Goal: Task Accomplishment & Management: Complete application form

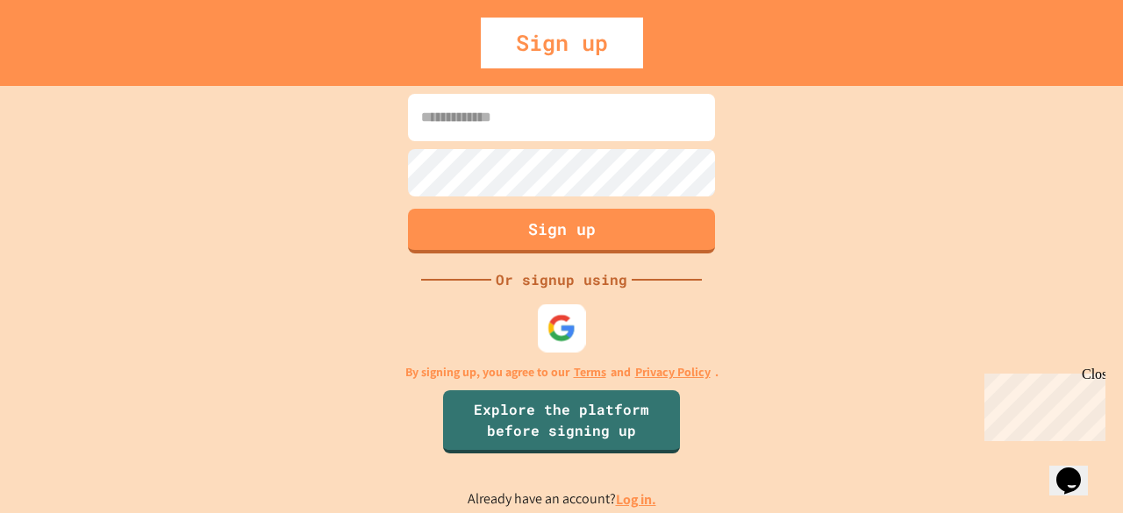
click at [554, 322] on img at bounding box center [561, 327] width 29 height 29
click at [584, 283] on div "Or signup using" at bounding box center [561, 279] width 140 height 21
click at [518, 111] on input at bounding box center [561, 117] width 307 height 47
type input "**********"
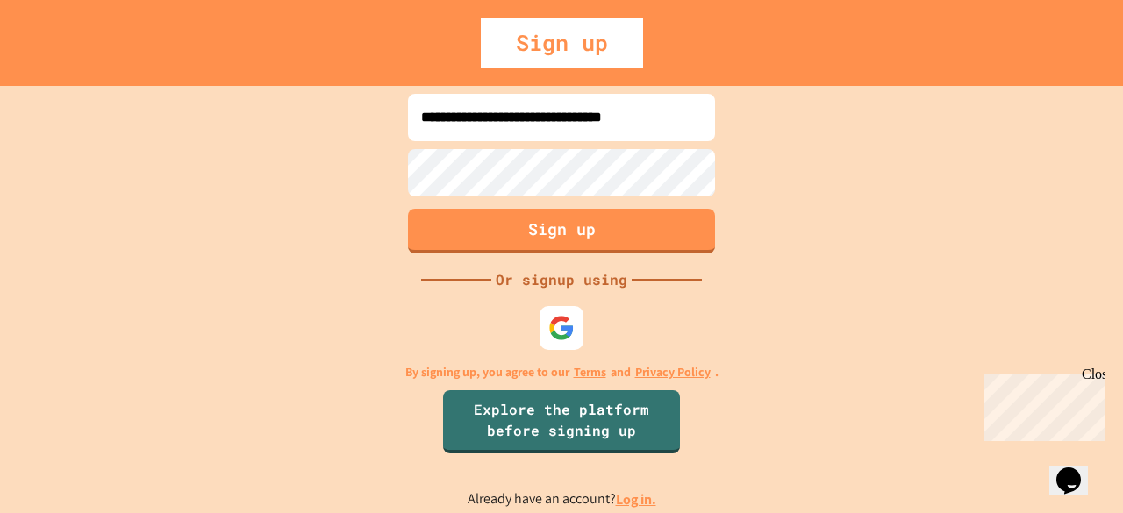
scroll to position [0, 0]
click at [509, 241] on button "Sign up" at bounding box center [561, 229] width 313 height 46
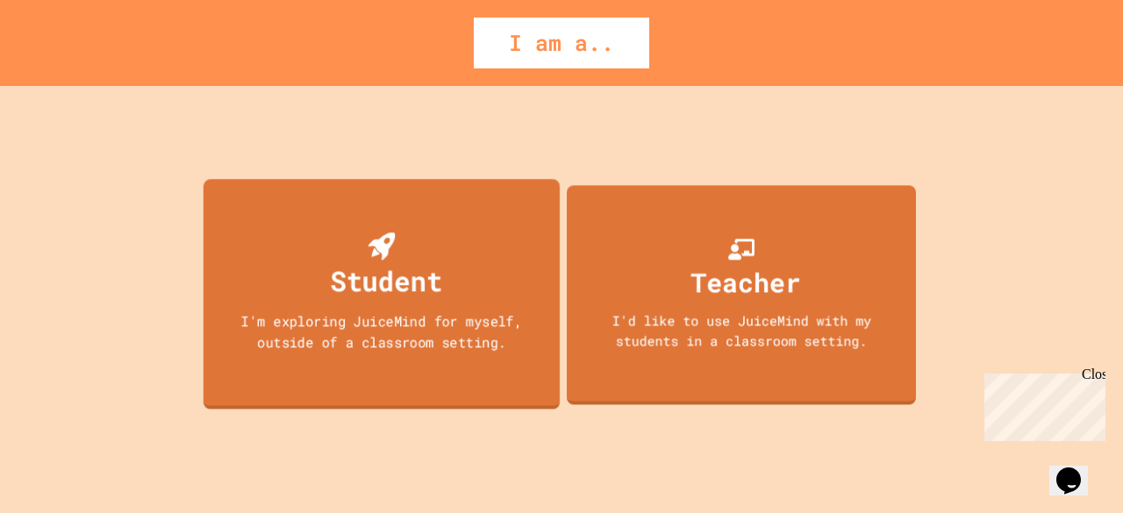
click at [516, 264] on div "Student I'm exploring JuiceMind for myself, outside of a classroom setting." at bounding box center [381, 294] width 356 height 230
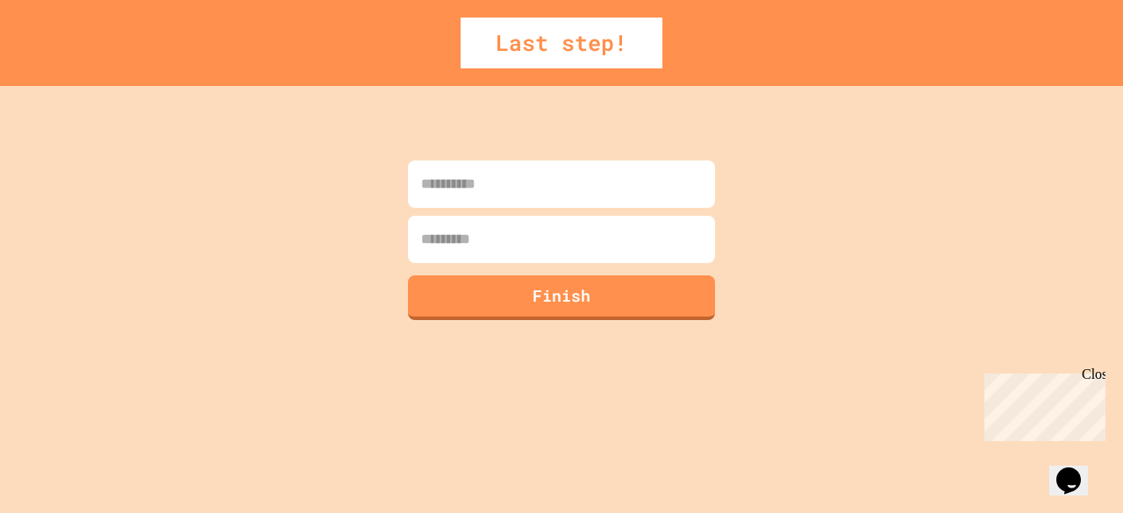
click at [552, 196] on input at bounding box center [561, 184] width 307 height 47
type input "*"
type input "******"
click at [491, 248] on input at bounding box center [561, 239] width 307 height 47
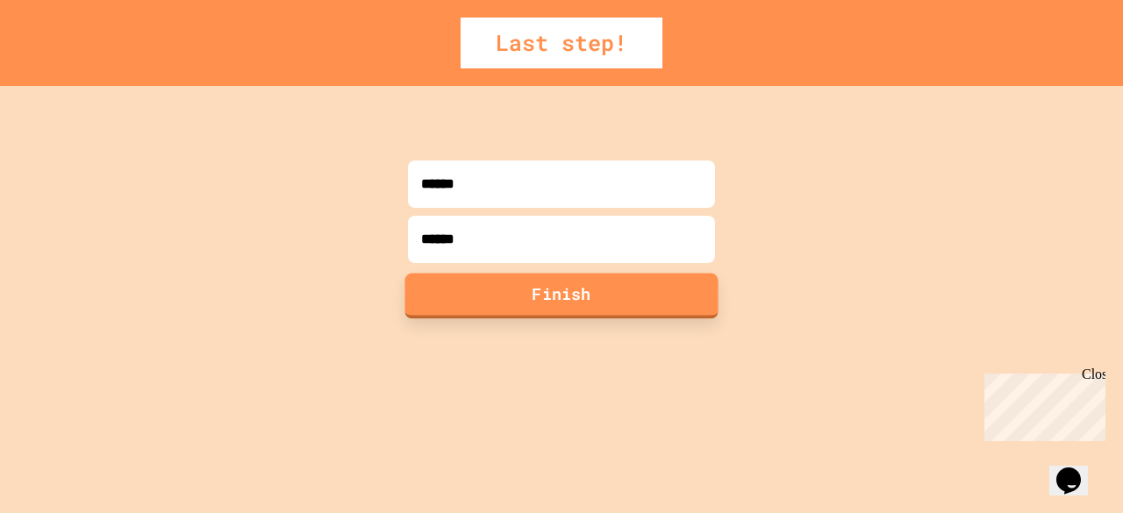
type input "******"
click at [489, 308] on button "Finish" at bounding box center [561, 296] width 313 height 46
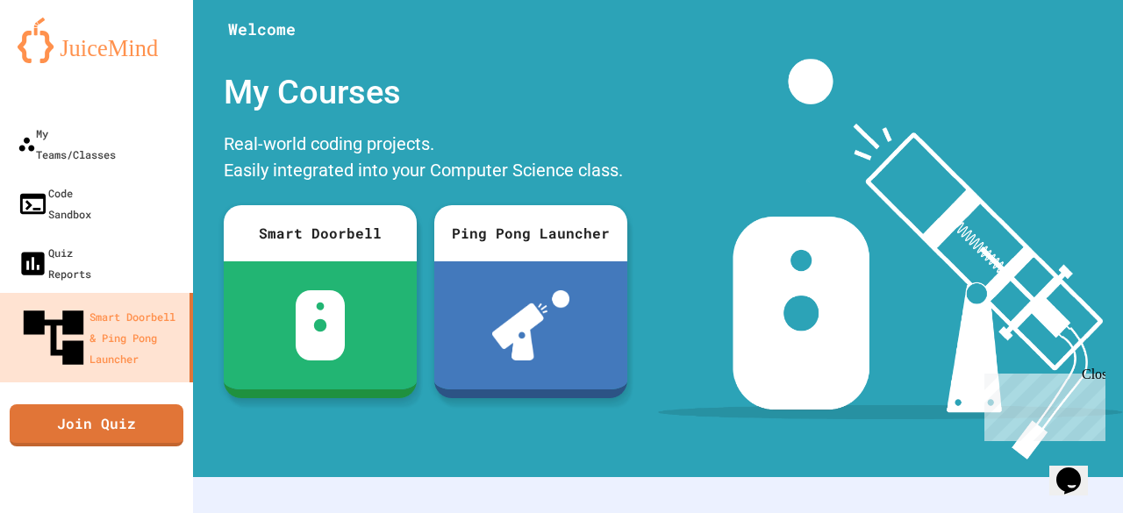
click at [1093, 377] on div "Close" at bounding box center [1092, 378] width 22 height 22
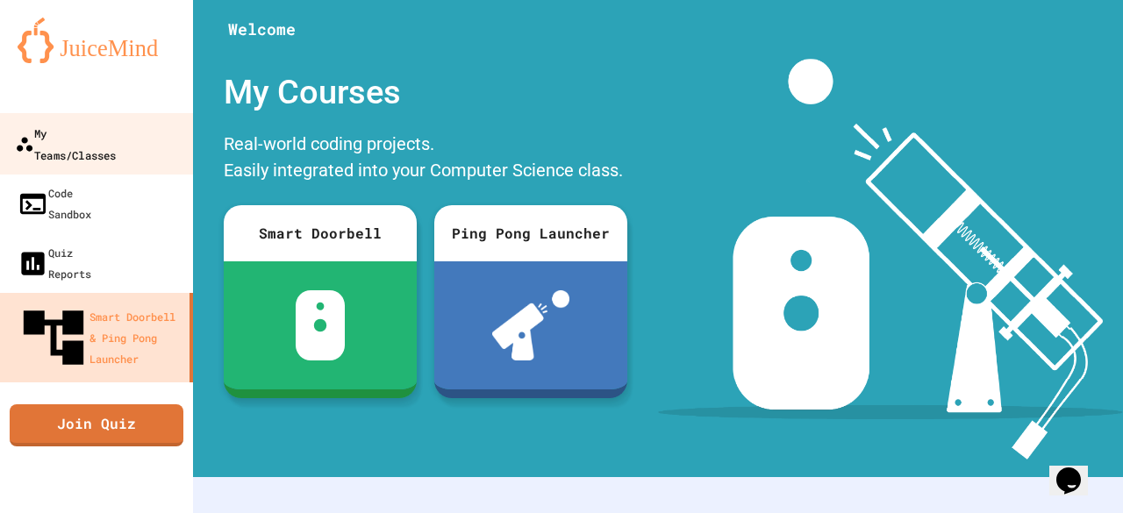
click at [110, 134] on div "My Teams/Classes" at bounding box center [65, 143] width 101 height 43
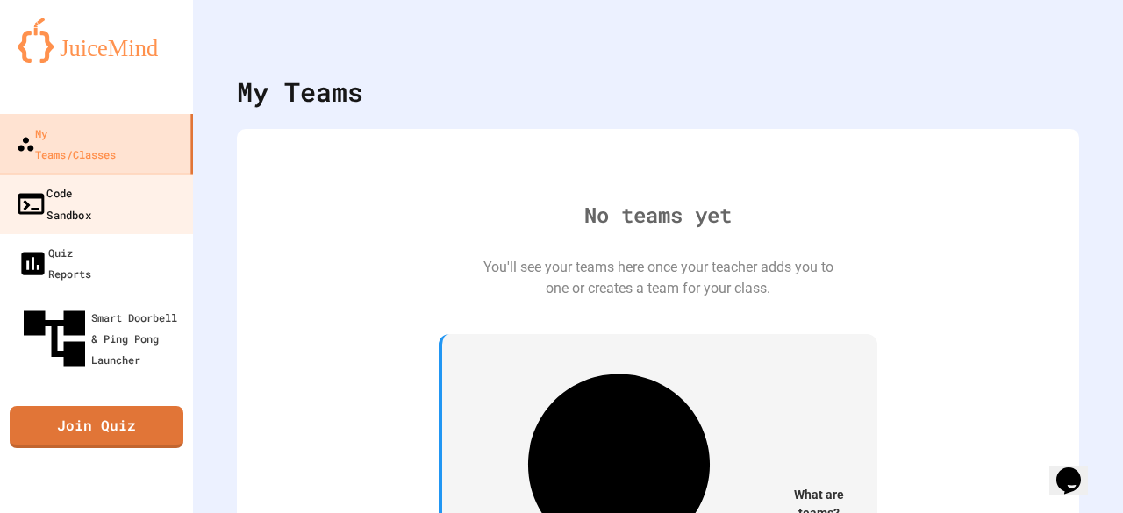
click at [77, 182] on div "Code Sandbox" at bounding box center [53, 203] width 76 height 43
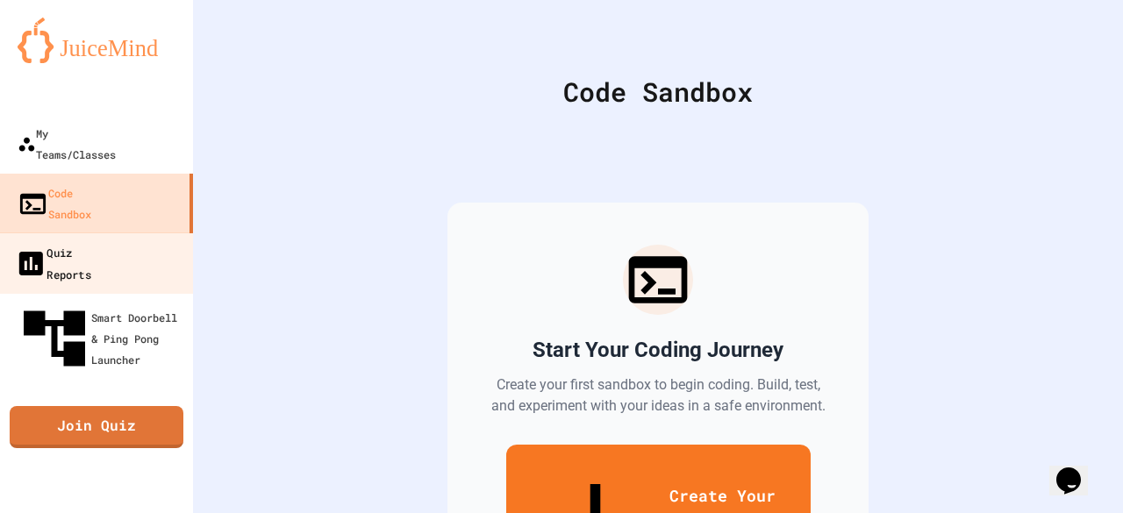
click at [60, 241] on div "Quiz Reports" at bounding box center [53, 262] width 76 height 43
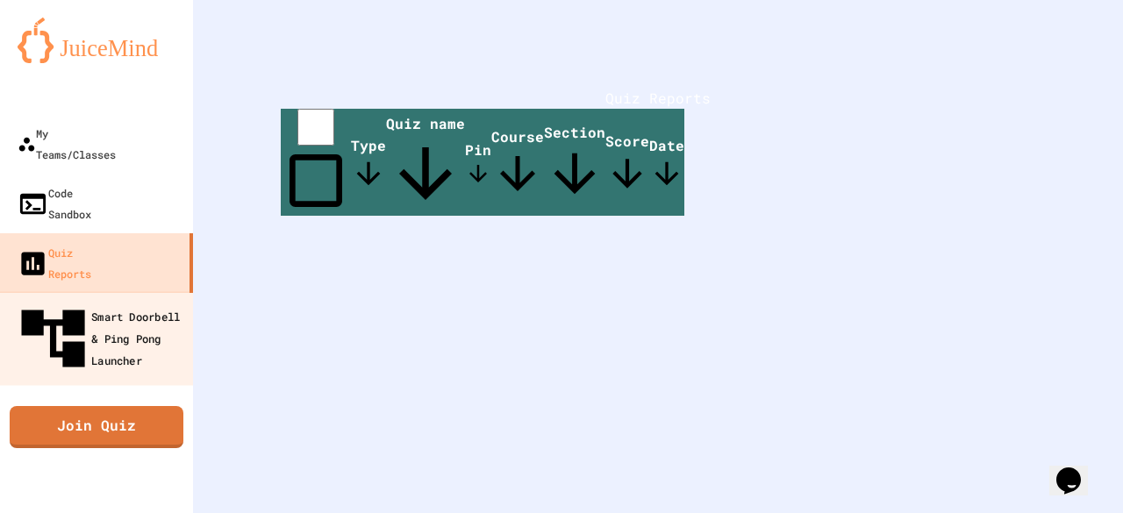
click at [47, 301] on div "Smart Doorbell & Ping Pong Launcher" at bounding box center [102, 339] width 174 height 76
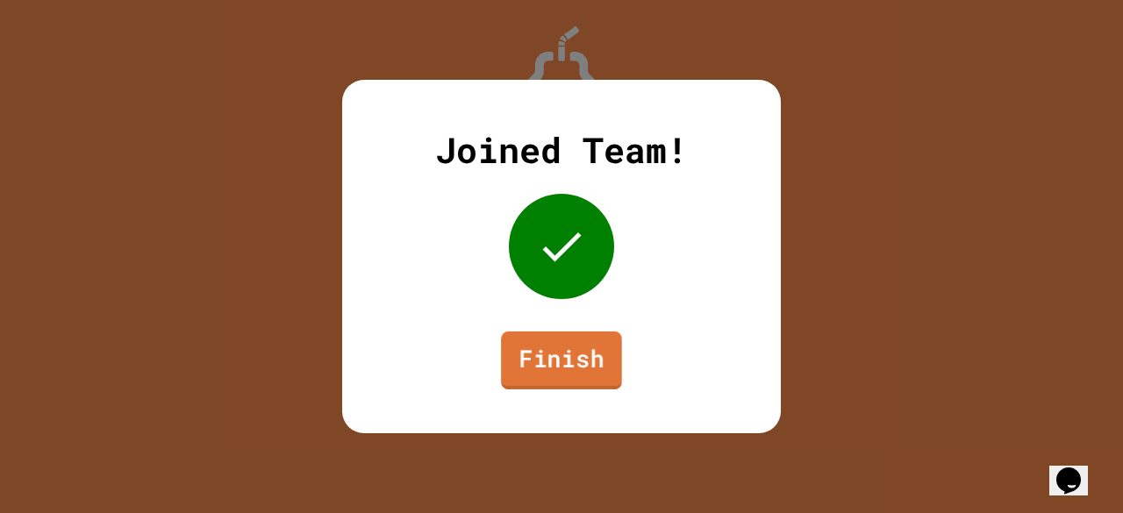
click at [551, 357] on link "Finish" at bounding box center [561, 361] width 121 height 58
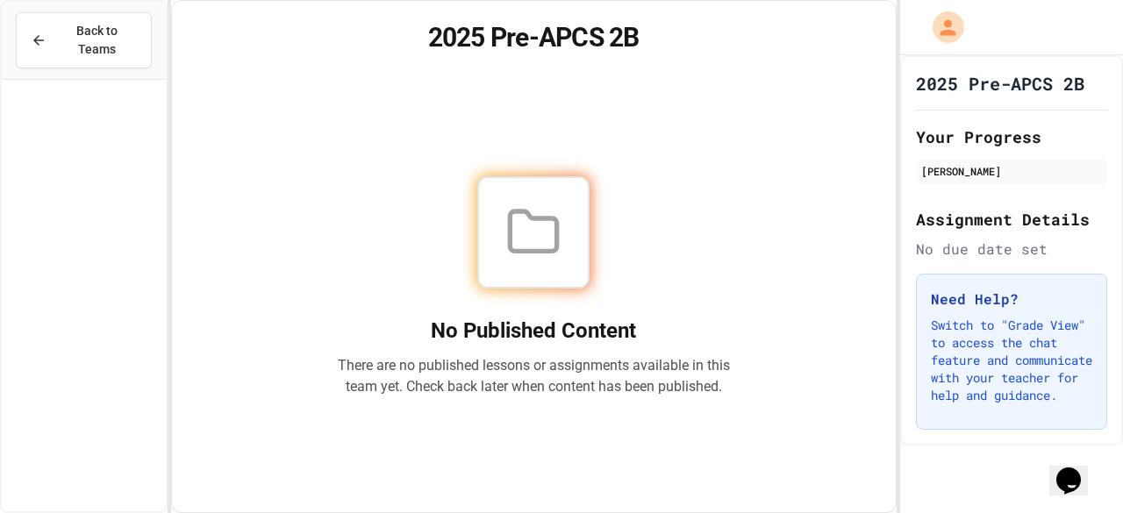
click at [213, 90] on div "No Published Content There are no published lessons or assignments available in…" at bounding box center [533, 287] width 681 height 410
click at [98, 23] on span "Back to Teams" at bounding box center [97, 40] width 80 height 37
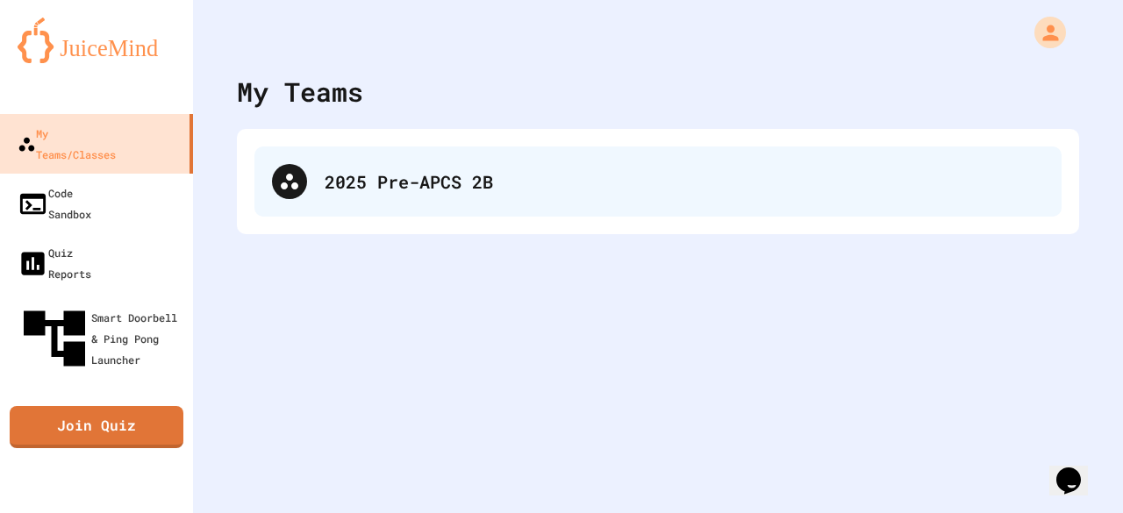
click at [321, 189] on div "2025 Pre-APCS 2B" at bounding box center [657, 181] width 807 height 70
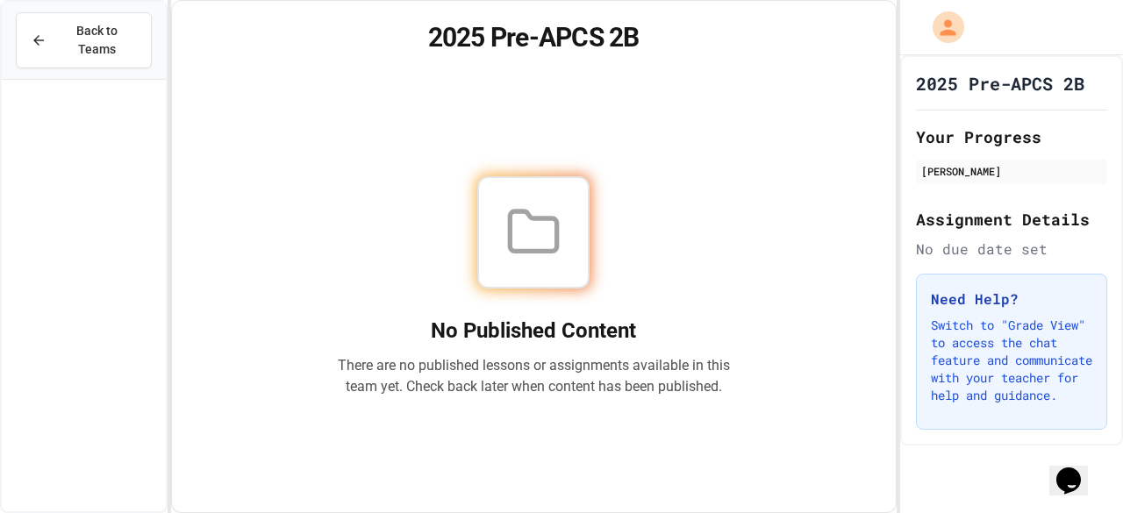
click at [623, 139] on div "No Published Content There are no published lessons or assignments available in…" at bounding box center [533, 287] width 681 height 410
click at [737, 125] on div "No Published Content There are no published lessons or assignments available in…" at bounding box center [533, 287] width 681 height 410
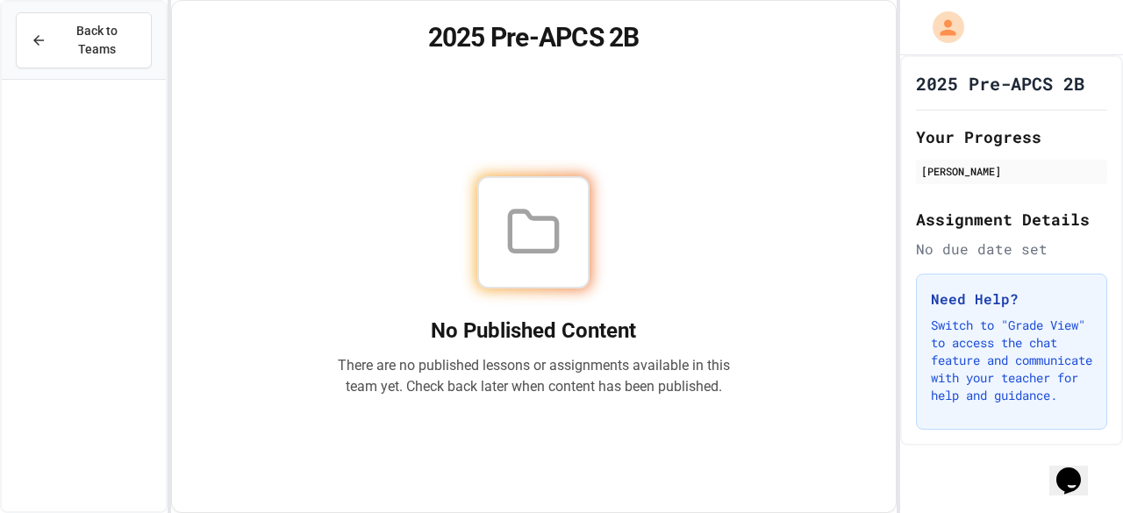
click at [775, 159] on div "No Published Content There are no published lessons or assignments available in…" at bounding box center [533, 287] width 681 height 410
click at [775, 190] on div "No Published Content There are no published lessons or assignments available in…" at bounding box center [533, 287] width 681 height 410
click at [635, 231] on div at bounding box center [533, 232] width 393 height 112
click at [765, 252] on div "No Published Content There are no published lessons or assignments available in…" at bounding box center [533, 287] width 681 height 410
click at [702, 127] on div "No Published Content There are no published lessons or assignments available in…" at bounding box center [533, 287] width 681 height 410
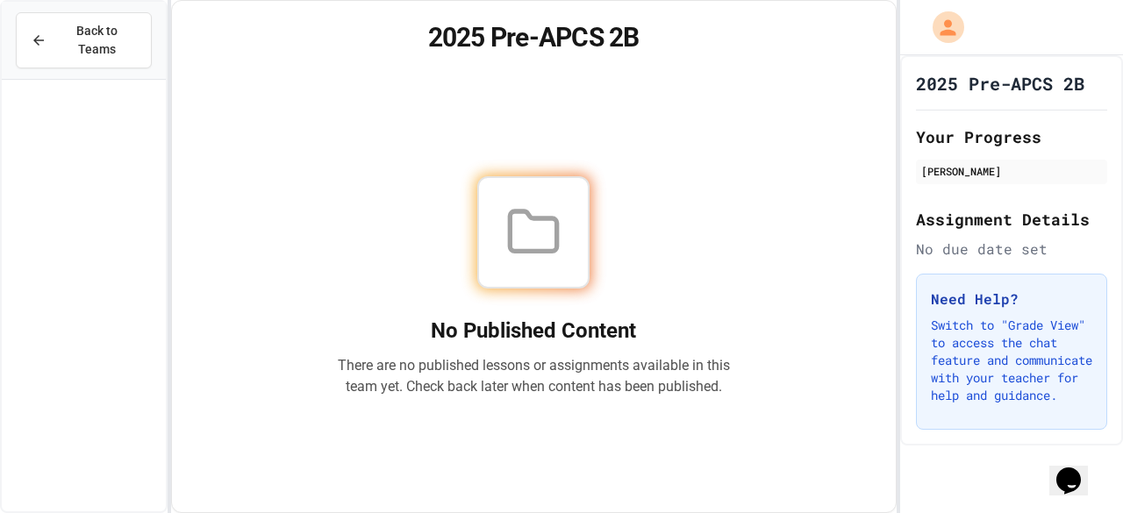
click at [703, 285] on div at bounding box center [533, 232] width 393 height 112
click at [597, 290] on div "No Published Content There are no published lessons or assignments available in…" at bounding box center [533, 286] width 393 height 221
click at [661, 192] on div at bounding box center [533, 232] width 393 height 112
click at [828, 201] on div "No Published Content There are no published lessons or assignments available in…" at bounding box center [533, 287] width 681 height 410
click at [621, 155] on div "No Published Content There are no published lessons or assignments available in…" at bounding box center [533, 287] width 681 height 410
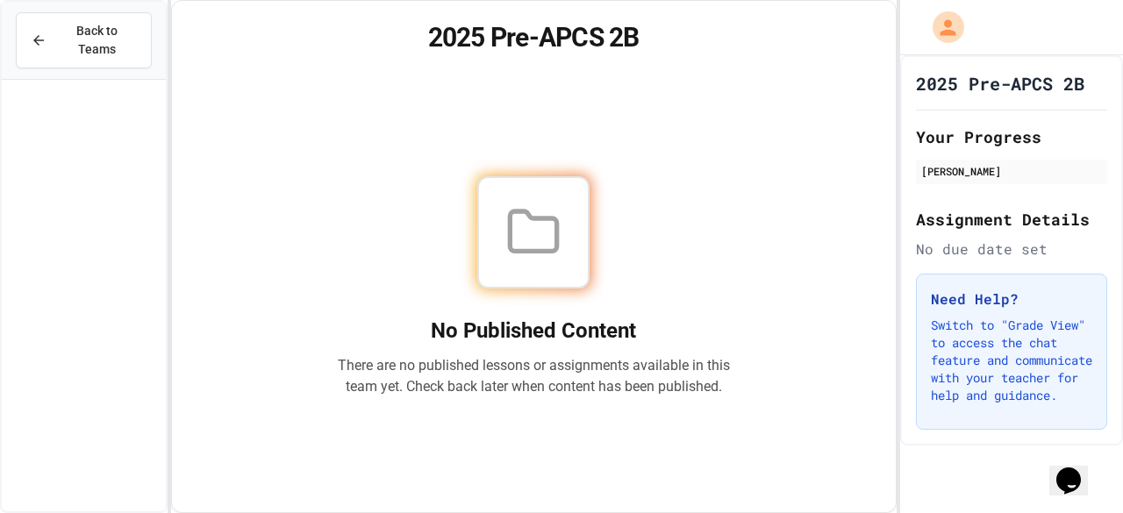
click at [795, 218] on div "No Published Content There are no published lessons or assignments available in…" at bounding box center [533, 287] width 681 height 410
drag, startPoint x: 795, startPoint y: 218, endPoint x: 686, endPoint y: 215, distance: 108.8
click at [686, 215] on div at bounding box center [533, 232] width 393 height 112
click at [737, 108] on div "No Published Content There are no published lessons or assignments available in…" at bounding box center [533, 287] width 681 height 410
click at [631, 265] on div at bounding box center [533, 232] width 393 height 112
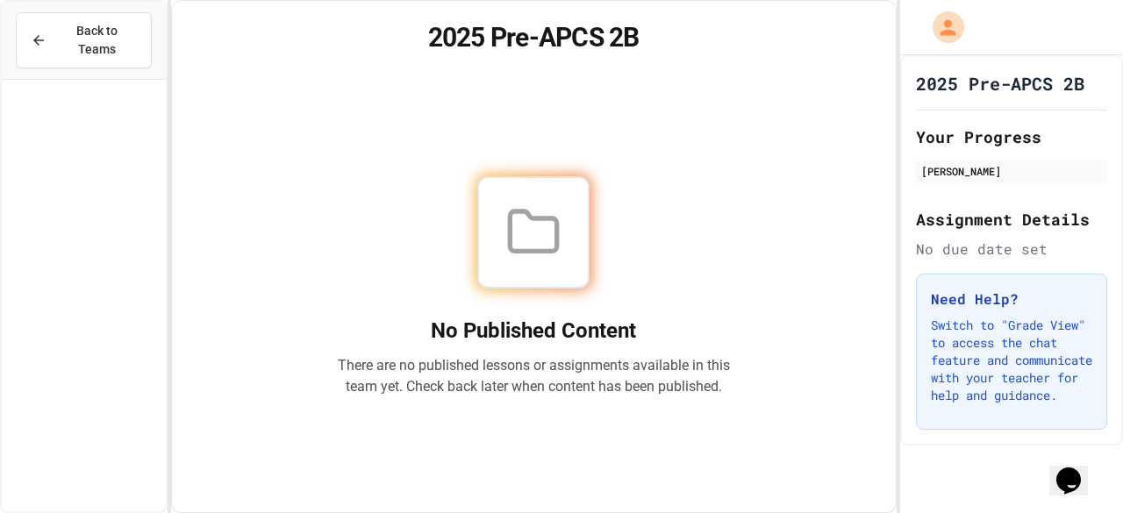
click at [741, 187] on div "No Published Content There are no published lessons or assignments available in…" at bounding box center [533, 287] width 681 height 410
click at [689, 129] on div "No Published Content There are no published lessons or assignments available in…" at bounding box center [533, 287] width 681 height 410
click at [724, 276] on div at bounding box center [533, 232] width 393 height 112
click at [829, 224] on div "No Published Content There are no published lessons or assignments available in…" at bounding box center [533, 287] width 681 height 410
click at [701, 226] on div at bounding box center [533, 232] width 393 height 112
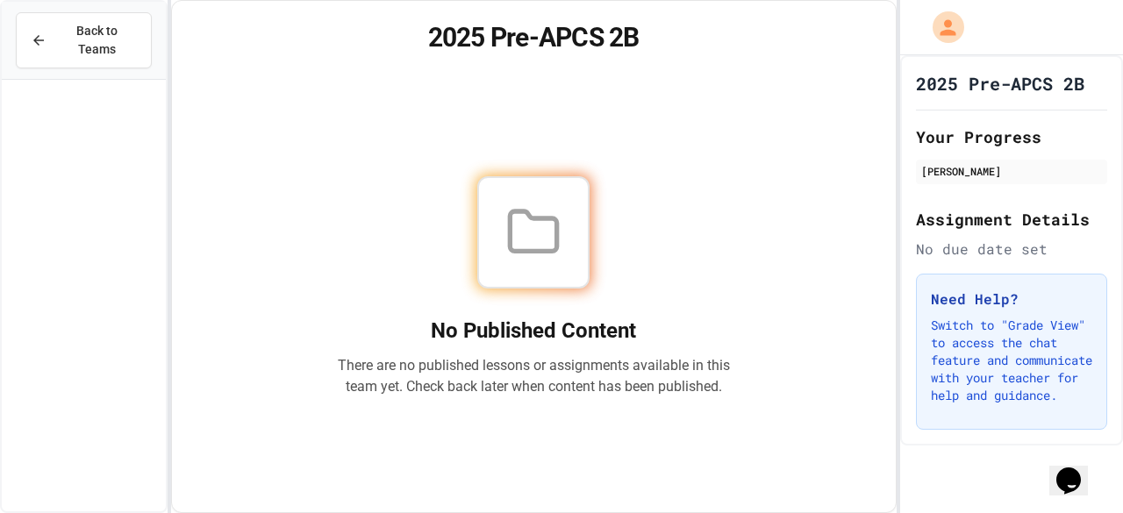
click at [668, 155] on div "No Published Content There are no published lessons or assignments available in…" at bounding box center [533, 287] width 681 height 410
click at [380, 311] on div "No Published Content There are no published lessons or assignments available in…" at bounding box center [533, 286] width 393 height 221
click at [724, 271] on div at bounding box center [533, 232] width 393 height 112
click at [546, 10] on div "2025 Pre-APCS 2B No Published Content There are no published lessons or assignm…" at bounding box center [533, 256] width 725 height 513
click at [400, 369] on p "There are no published lessons or assignments available in this team yet. Check…" at bounding box center [533, 376] width 393 height 42
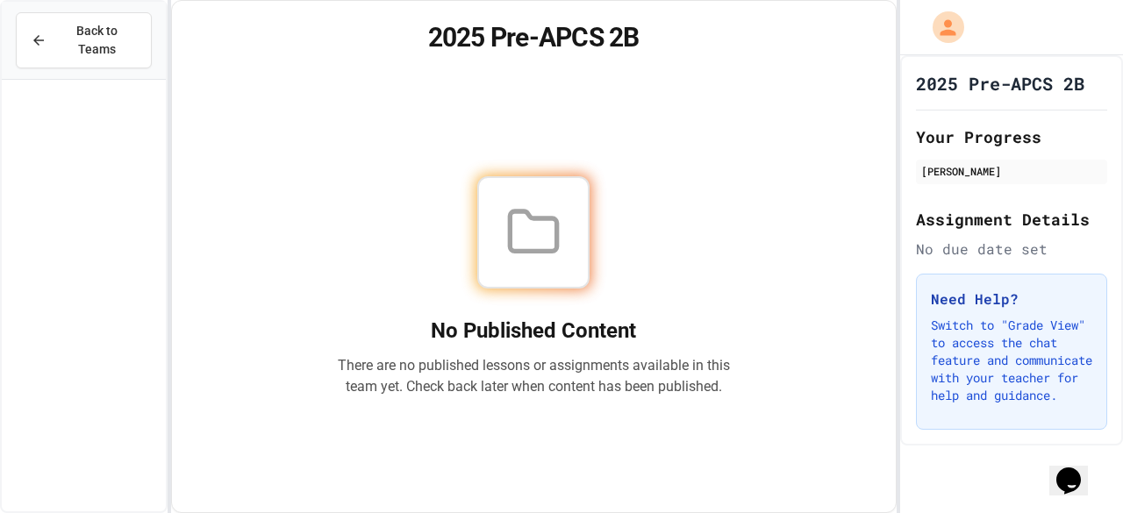
click at [591, 317] on h2 "No Published Content" at bounding box center [533, 331] width 393 height 28
click at [512, 231] on icon at bounding box center [533, 230] width 46 height 39
click at [510, 53] on h1 "2025 Pre-APCS 2B" at bounding box center [533, 38] width 681 height 32
click at [502, 269] on div at bounding box center [533, 232] width 112 height 112
click at [351, 313] on div "No Published Content There are no published lessons or assignments available in…" at bounding box center [533, 286] width 393 height 221
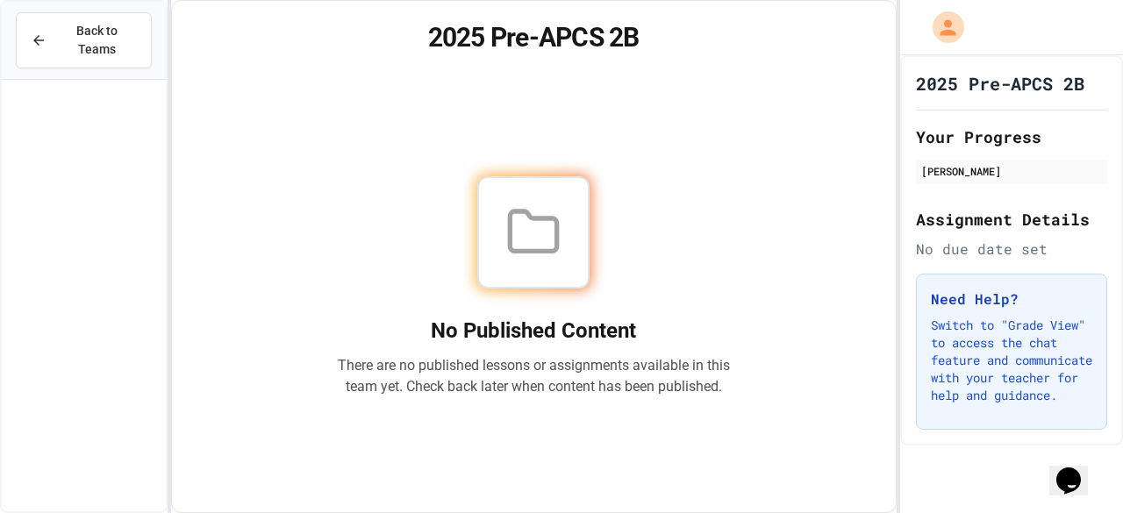
click at [671, 234] on div at bounding box center [533, 232] width 393 height 112
click at [654, 215] on div at bounding box center [533, 232] width 393 height 112
click at [585, 159] on div "No Published Content There are no published lessons or assignments available in…" at bounding box center [533, 287] width 681 height 410
click at [533, 108] on div "No Published Content There are no published lessons or assignments available in…" at bounding box center [533, 287] width 681 height 410
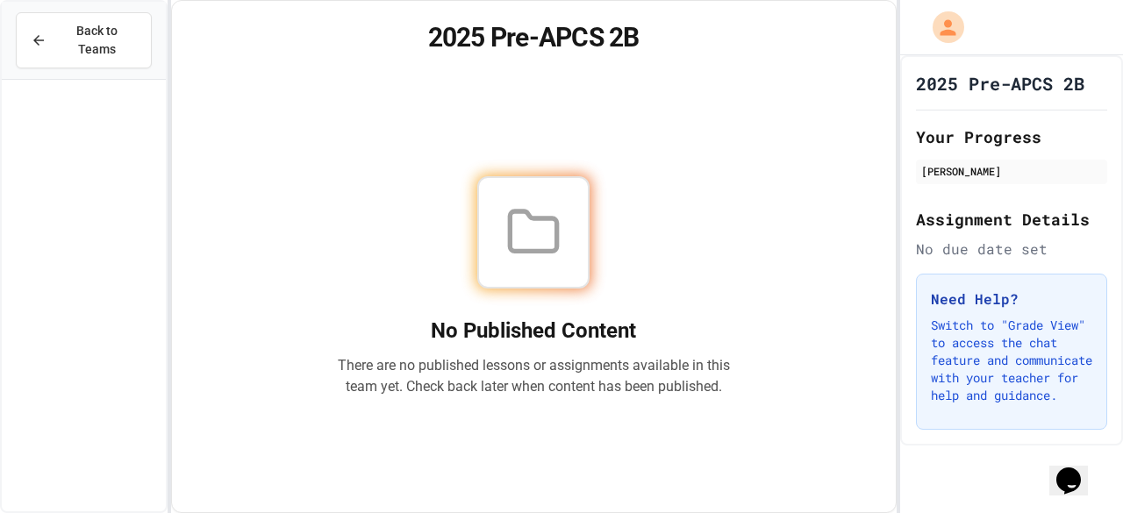
drag, startPoint x: 332, startPoint y: 323, endPoint x: 349, endPoint y: 314, distance: 19.6
click at [349, 314] on div "No Published Content There are no published lessons or assignments available in…" at bounding box center [533, 287] width 681 height 410
click at [660, 252] on div at bounding box center [533, 232] width 393 height 112
click at [572, 122] on div "No Published Content There are no published lessons or assignments available in…" at bounding box center [533, 287] width 681 height 410
click at [483, 423] on div "No Published Content There are no published lessons or assignments available in…" at bounding box center [533, 287] width 681 height 410
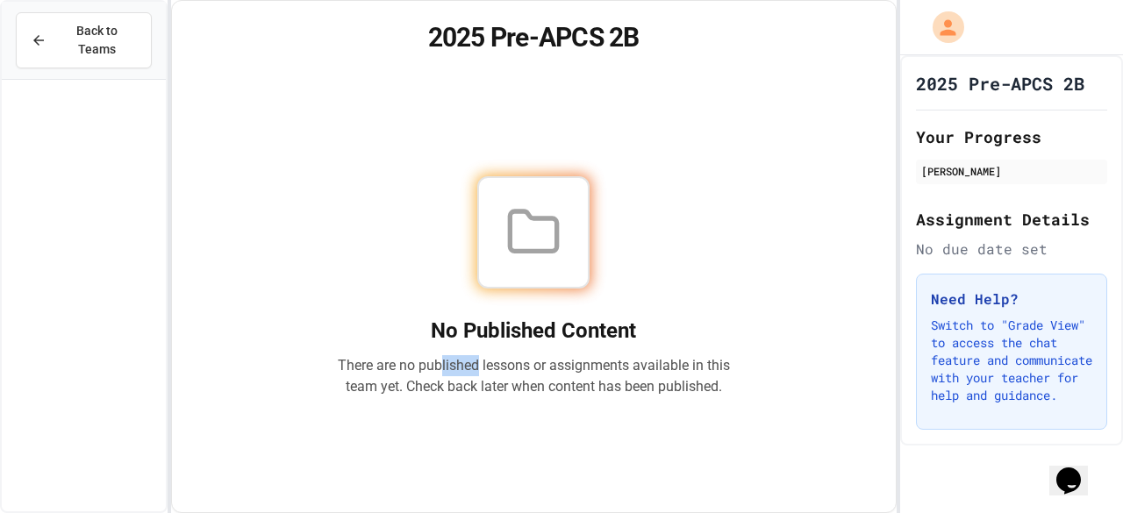
drag, startPoint x: 491, startPoint y: 368, endPoint x: 552, endPoint y: 359, distance: 61.3
click at [552, 359] on p "There are no published lessons or assignments available in this team yet. Check…" at bounding box center [533, 376] width 393 height 42
click at [381, 294] on div "No Published Content There are no published lessons or assignments available in…" at bounding box center [533, 286] width 393 height 221
click at [482, 139] on div "No Published Content There are no published lessons or assignments available in…" at bounding box center [533, 287] width 681 height 410
click at [372, 222] on div at bounding box center [533, 232] width 393 height 112
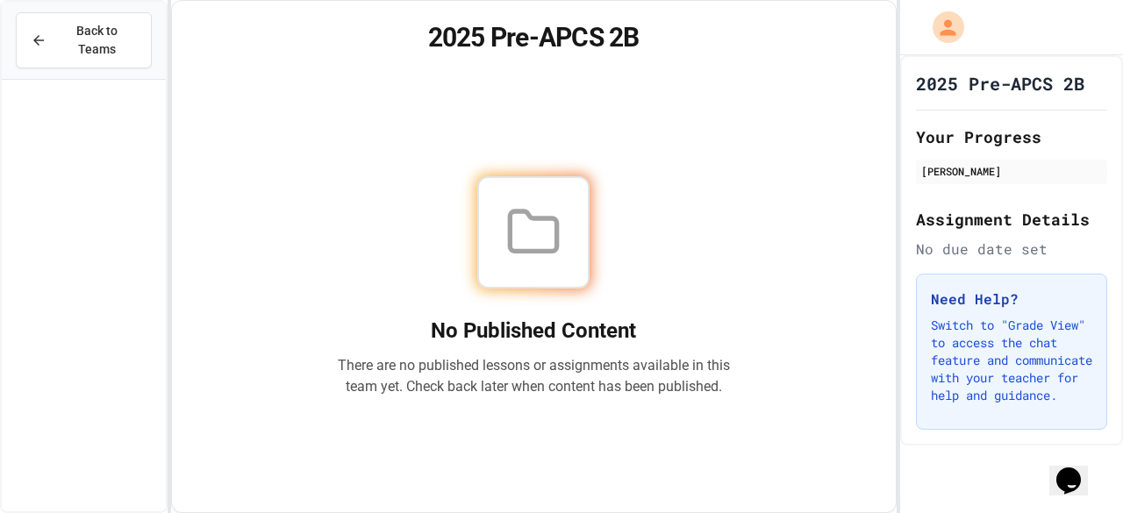
click at [570, 137] on div "No Published Content There are no published lessons or assignments available in…" at bounding box center [533, 287] width 681 height 410
click at [430, 317] on h2 "No Published Content" at bounding box center [533, 331] width 393 height 28
click at [789, 371] on div "No Published Content There are no published lessons or assignments available in…" at bounding box center [533, 287] width 681 height 410
click at [689, 220] on div at bounding box center [533, 232] width 393 height 112
click at [532, 168] on div "No Published Content There are no published lessons or assignments available in…" at bounding box center [533, 287] width 681 height 410
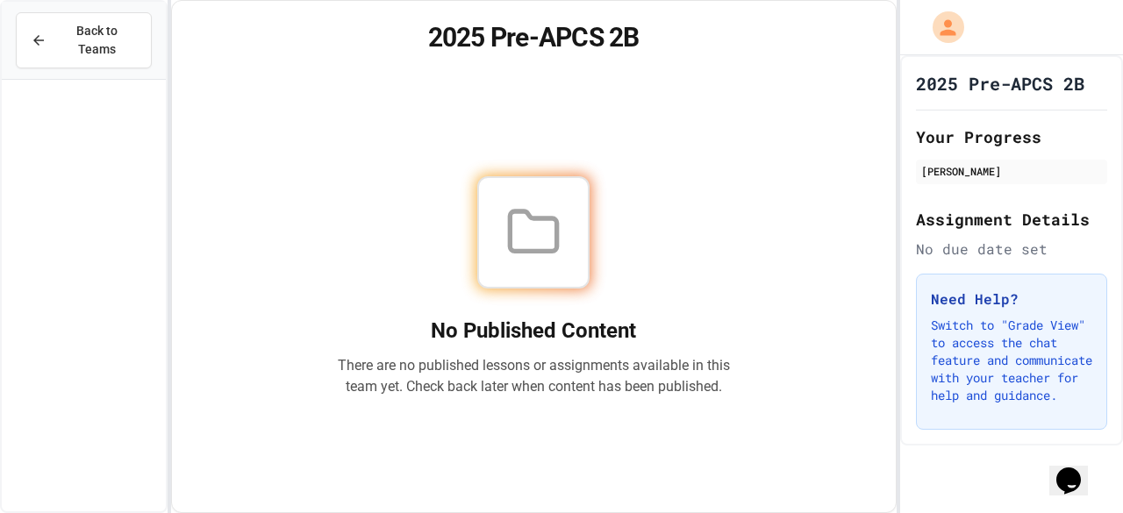
click at [376, 343] on h2 "No Published Content" at bounding box center [533, 331] width 393 height 28
click at [587, 278] on div at bounding box center [533, 232] width 112 height 112
click at [535, 275] on div at bounding box center [533, 232] width 112 height 112
click at [388, 290] on div "No Published Content There are no published lessons or assignments available in…" at bounding box center [533, 286] width 393 height 221
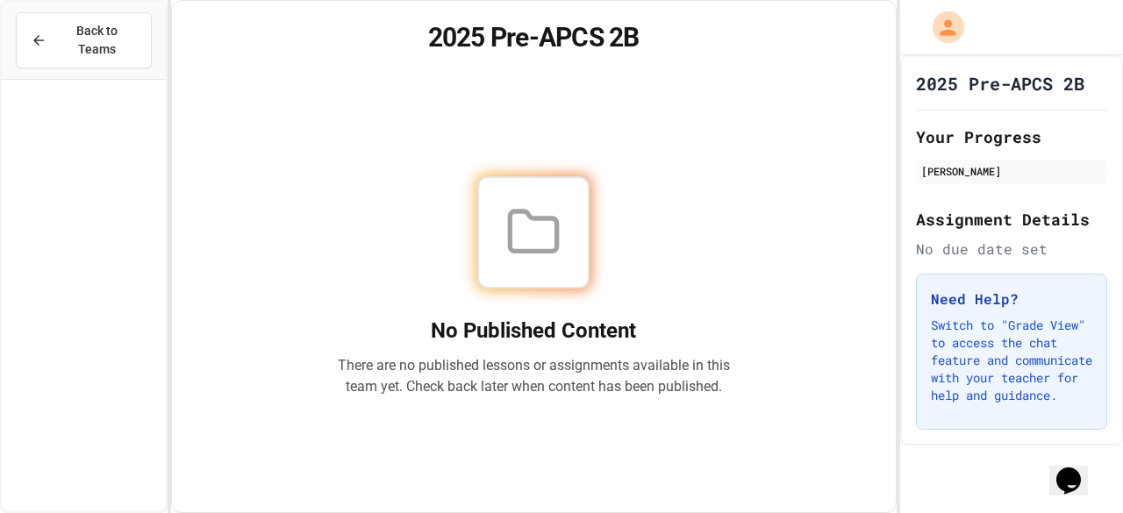
click at [413, 303] on div "No Published Content There are no published lessons or assignments available in…" at bounding box center [533, 286] width 393 height 221
click at [444, 310] on div "No Published Content There are no published lessons or assignments available in…" at bounding box center [533, 286] width 393 height 221
click at [491, 315] on div "No Published Content There are no published lessons or assignments available in…" at bounding box center [533, 286] width 393 height 221
